Goal: Complete application form: Complete application form

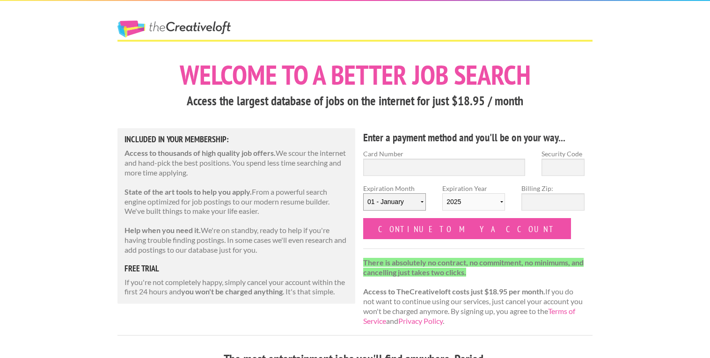
click at [397, 205] on select "[DATE] - [DATE] - [DATE] - [DATE] - [DATE] - [DATE] - [DATE] - [DATE] - [DATE] …" at bounding box center [394, 201] width 63 height 17
click at [363, 193] on select "[DATE] - [DATE] - [DATE] - [DATE] - [DATE] - [DATE] - [DATE] - [DATE] - [DATE] …" at bounding box center [394, 201] width 63 height 17
click at [420, 195] on select "[DATE] - [DATE] - [DATE] - [DATE] - [DATE] - [DATE] - [DATE] - [DATE] - [DATE] …" at bounding box center [394, 201] width 63 height 17
click at [363, 193] on select "[DATE] - [DATE] - [DATE] - [DATE] - [DATE] - [DATE] - [DATE] - [DATE] - [DATE] …" at bounding box center [394, 201] width 63 height 17
click at [499, 205] on select "2025 2026 2027 2028 2029 2030 2031 2032 2033 2034" at bounding box center [473, 201] width 63 height 17
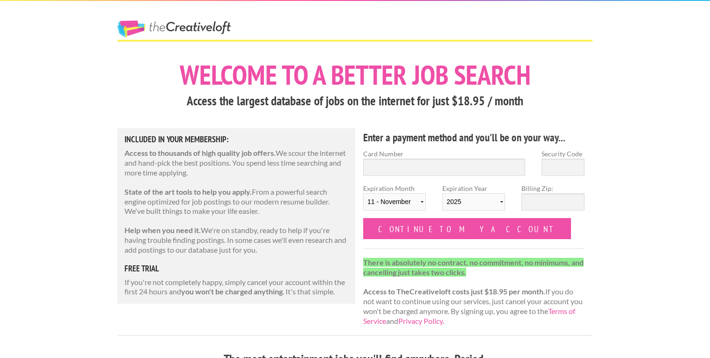
click at [495, 184] on label "Expiration Year [DATE] 2026 2027 2028 2029 2030 2031 2032 2033 2034" at bounding box center [473, 200] width 63 height 35
click at [495, 193] on select "2025 2026 2027 2028 2029 2030 2031 2032 2033 2034" at bounding box center [473, 201] width 63 height 17
click at [421, 204] on select "[DATE] - [DATE] - [DATE] - [DATE] - [DATE] - [DATE] - [DATE] - [DATE] - [DATE] …" at bounding box center [394, 201] width 63 height 17
select select "01"
click at [363, 193] on select "[DATE] - [DATE] - [DATE] - [DATE] - [DATE] - [DATE] - [DATE] - [DATE] - [DATE] …" at bounding box center [394, 201] width 63 height 17
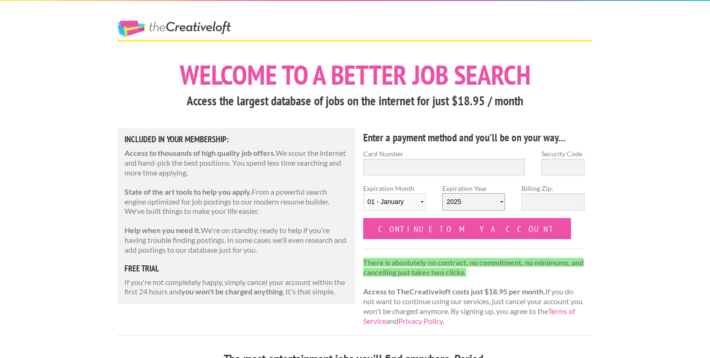
click at [489, 206] on select "2025 2026 2027 2028 2029 2030 2031 2032 2033 2034" at bounding box center [473, 201] width 63 height 17
select select "2026"
click at [442, 193] on select "2025 2026 2027 2028 2029 2030 2031 2032 2033 2034" at bounding box center [473, 201] width 63 height 17
